Goal: Find specific page/section: Find specific page/section

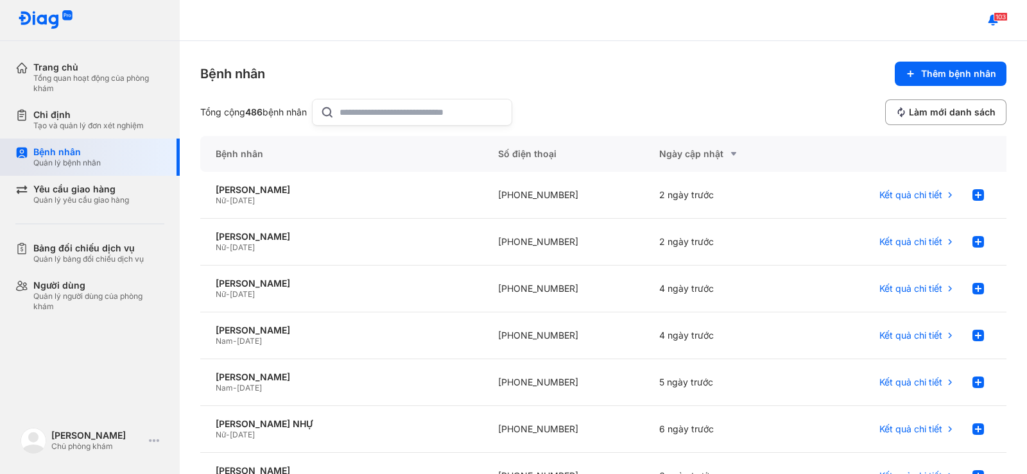
click at [130, 144] on div "Bệnh nhân Quản lý bệnh nhân" at bounding box center [97, 157] width 164 height 37
click at [373, 112] on input "text" at bounding box center [422, 112] width 164 height 26
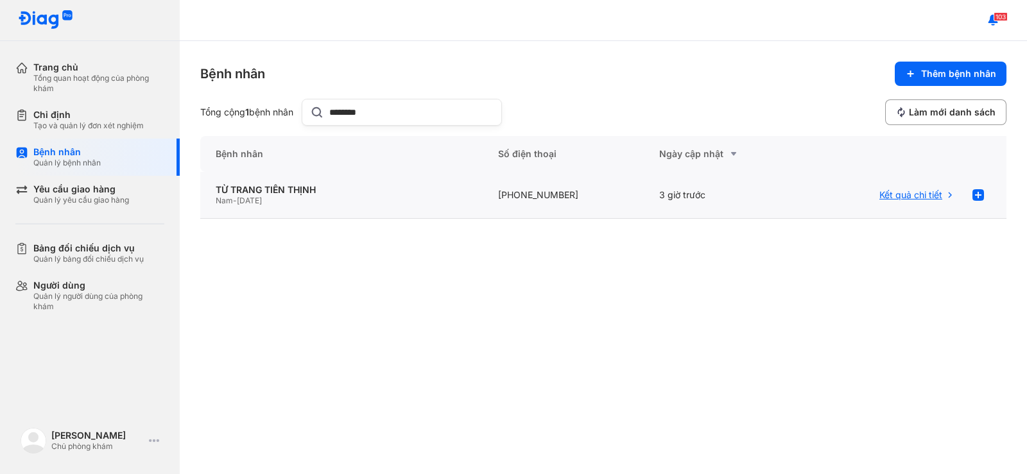
type input "********"
click at [919, 198] on span "Kết quả chi tiết" at bounding box center [910, 195] width 63 height 12
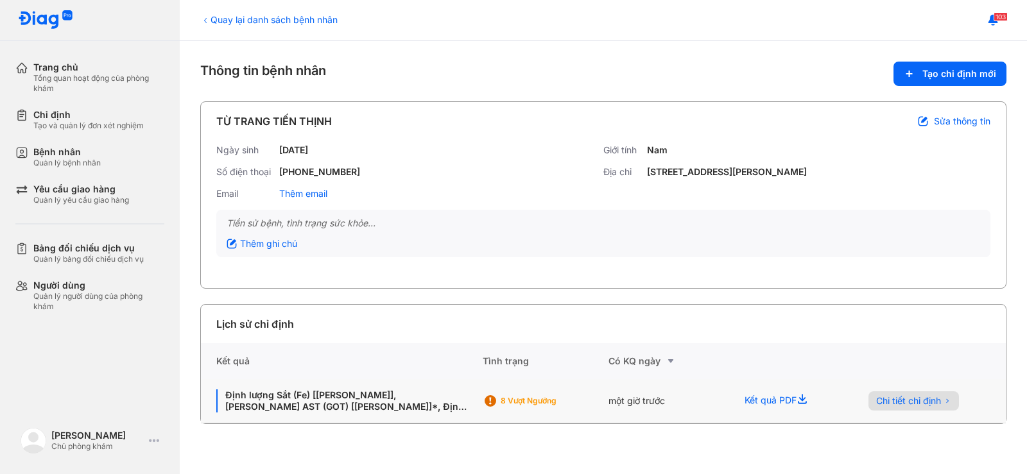
click at [899, 392] on button "Chi tiết chỉ định" at bounding box center [913, 401] width 91 height 19
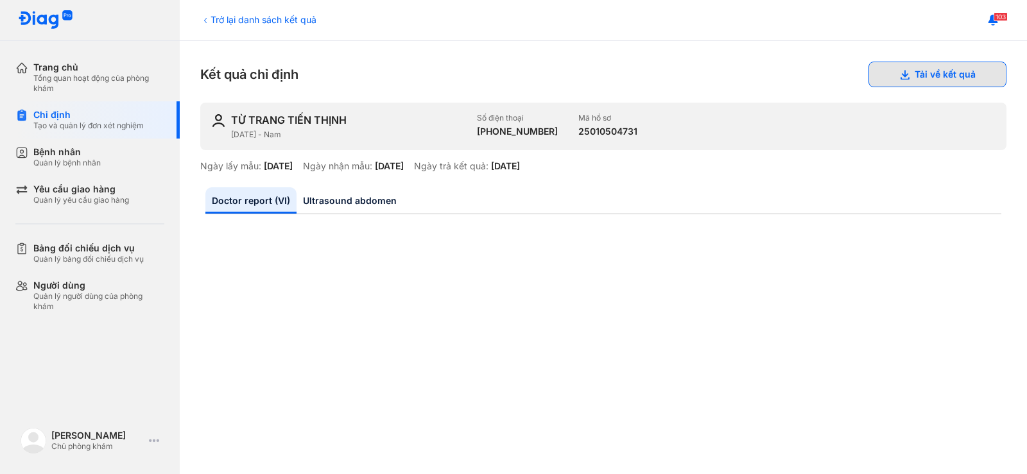
click at [895, 69] on button "Tải về kết quả" at bounding box center [937, 75] width 138 height 26
